Goal: Task Accomplishment & Management: Complete application form

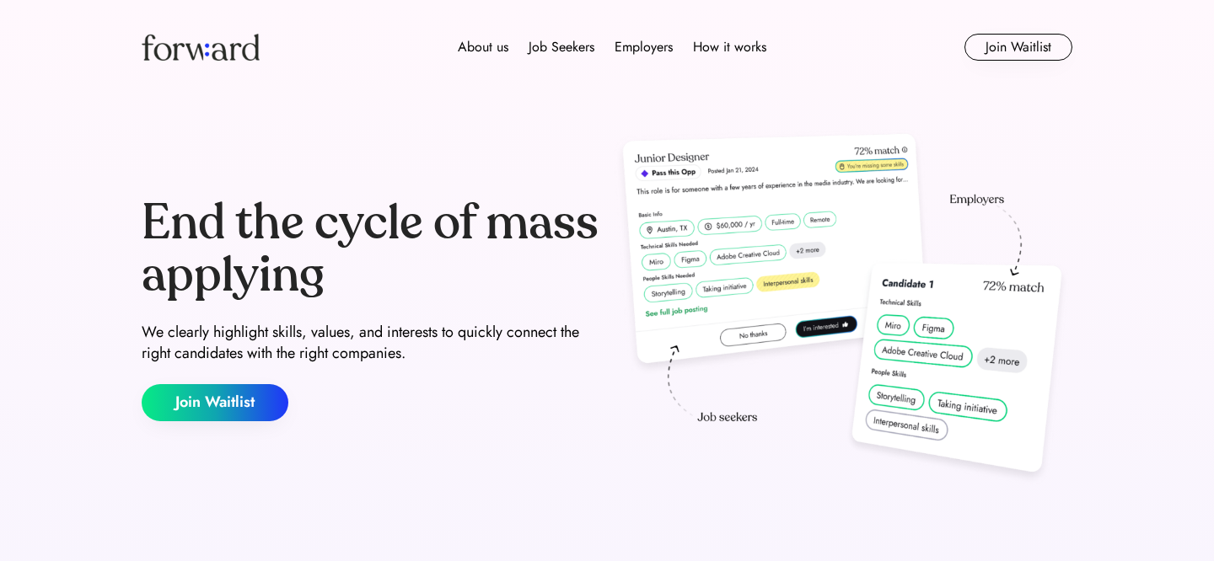
click at [199, 56] on img at bounding box center [201, 47] width 118 height 27
click at [239, 405] on button "Join Waitlist" at bounding box center [215, 402] width 147 height 37
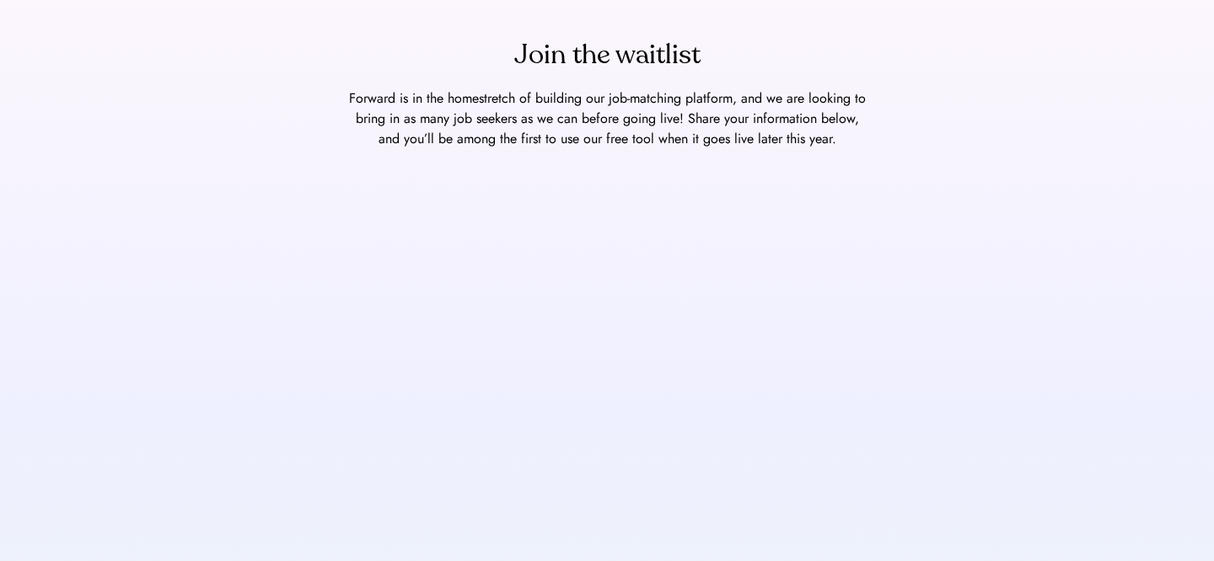
scroll to position [293, 0]
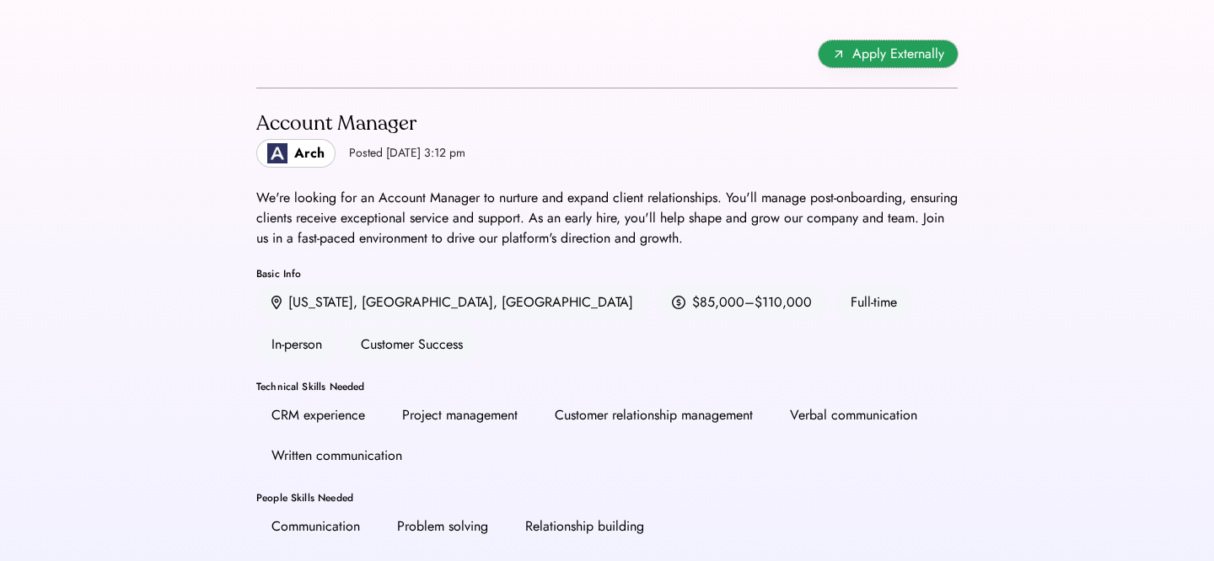
click at [845, 59] on icon at bounding box center [838, 53] width 13 height 13
click at [875, 56] on span "Apply Externally" at bounding box center [898, 54] width 92 height 20
